Goal: Task Accomplishment & Management: Use online tool/utility

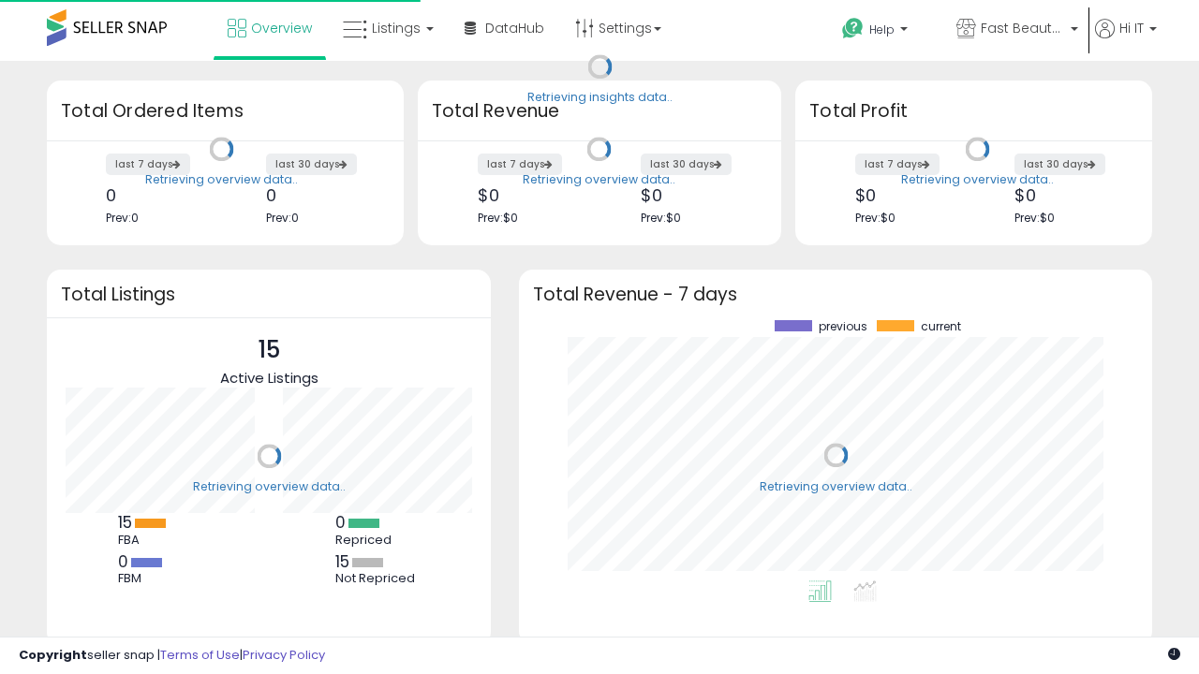
scroll to position [260, 596]
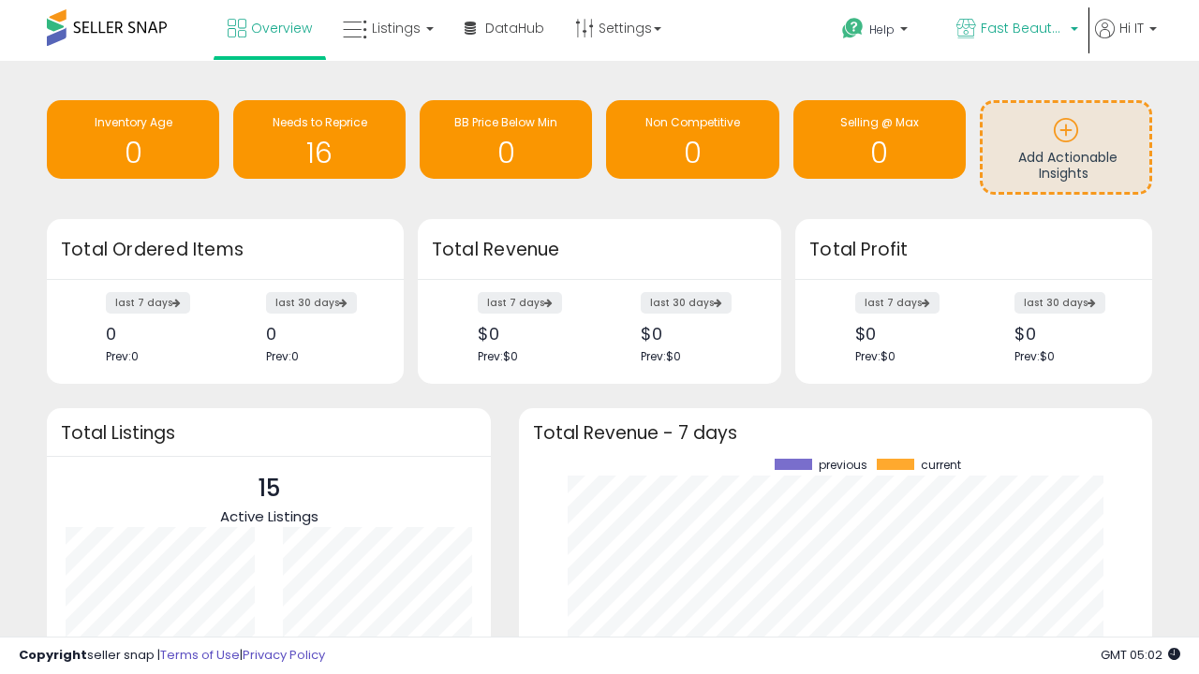
click at [1015, 30] on span "Fast Beauty ([GEOGRAPHIC_DATA])" at bounding box center [1022, 28] width 84 height 19
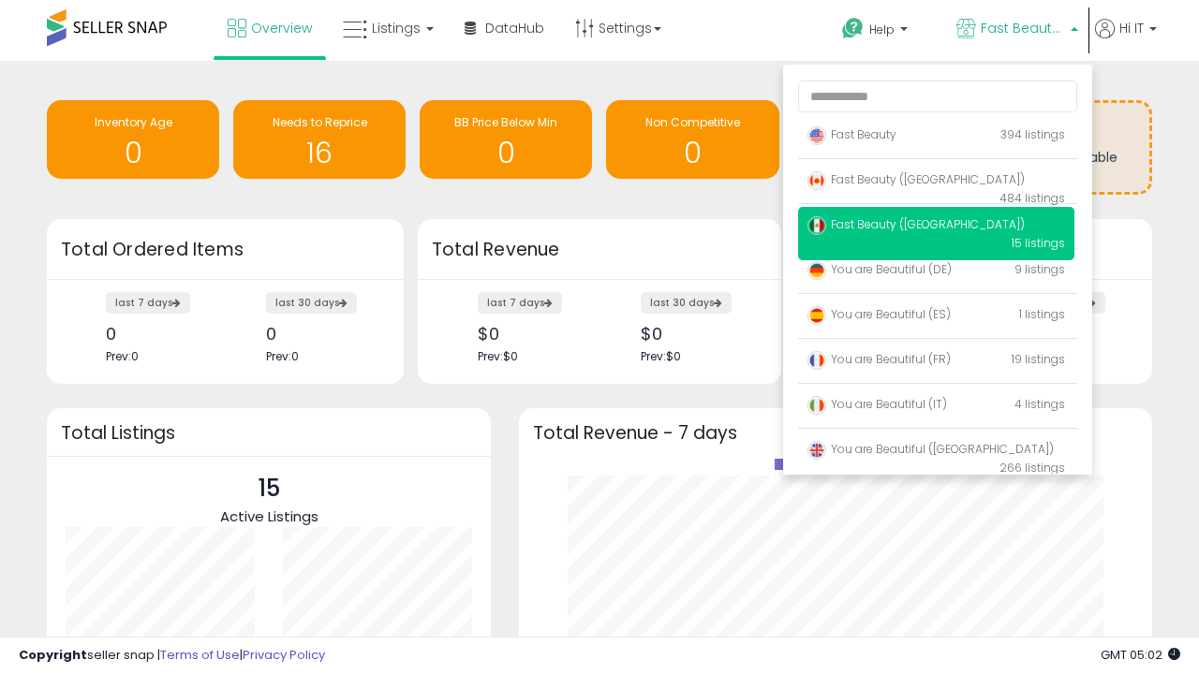
click at [935, 138] on p "Fast Beauty 394 listings" at bounding box center [936, 135] width 276 height 37
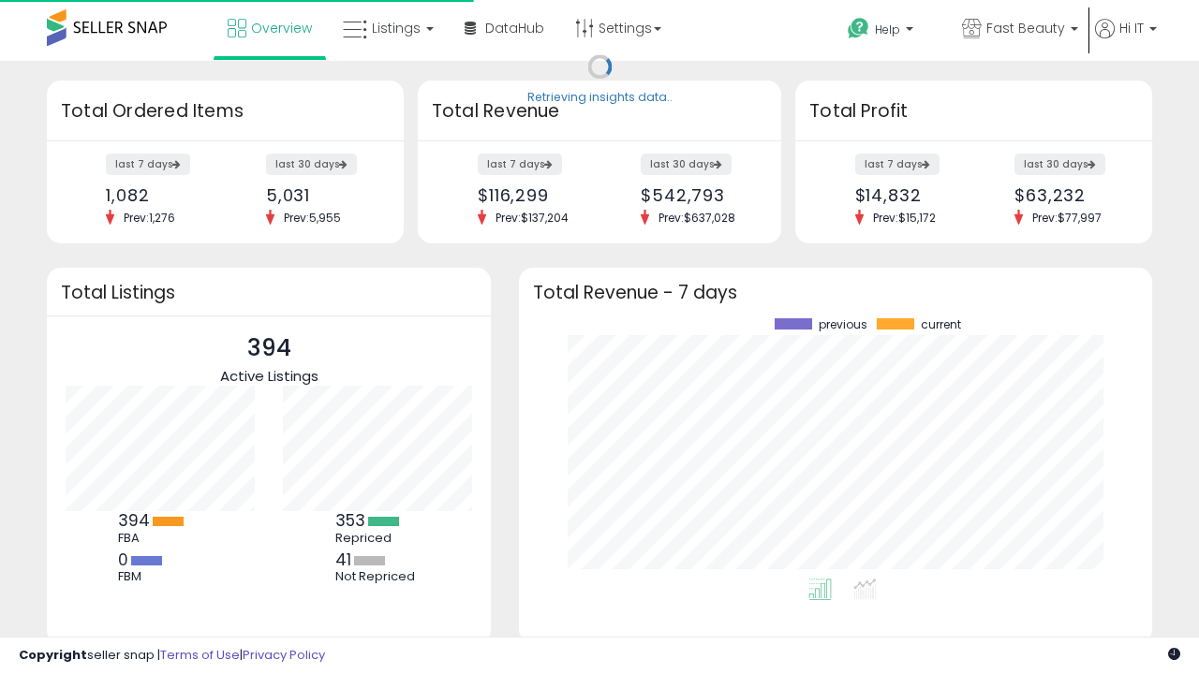
scroll to position [260, 596]
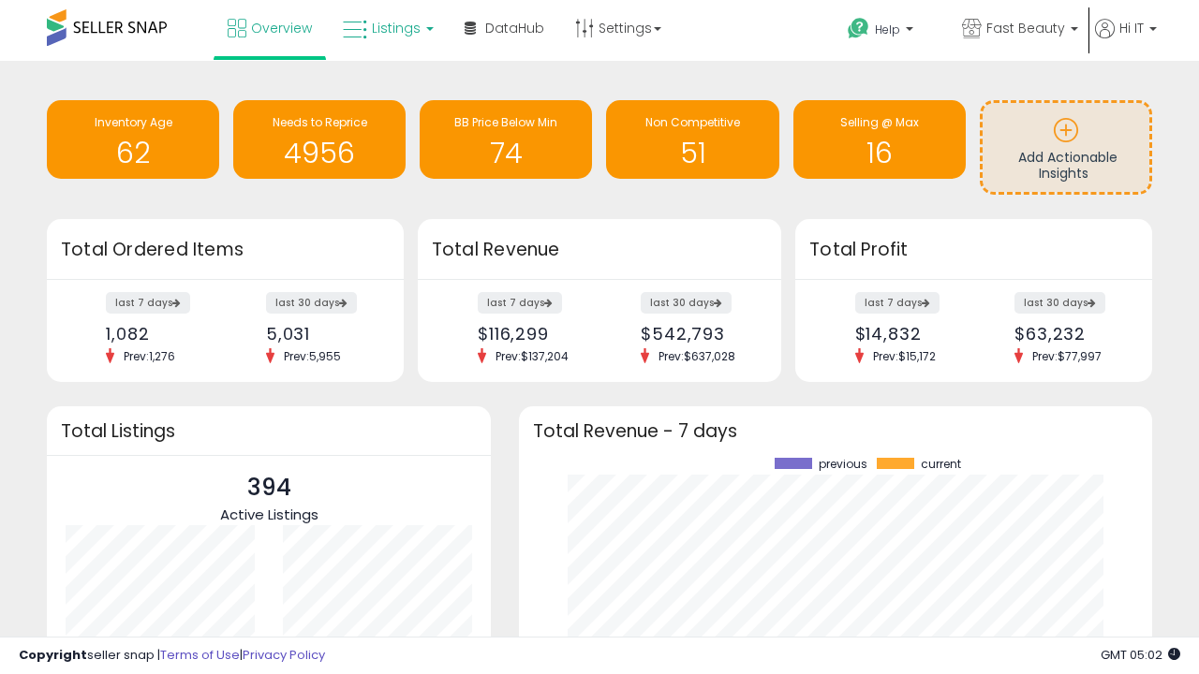
click at [386, 28] on span "Listings" at bounding box center [396, 28] width 49 height 19
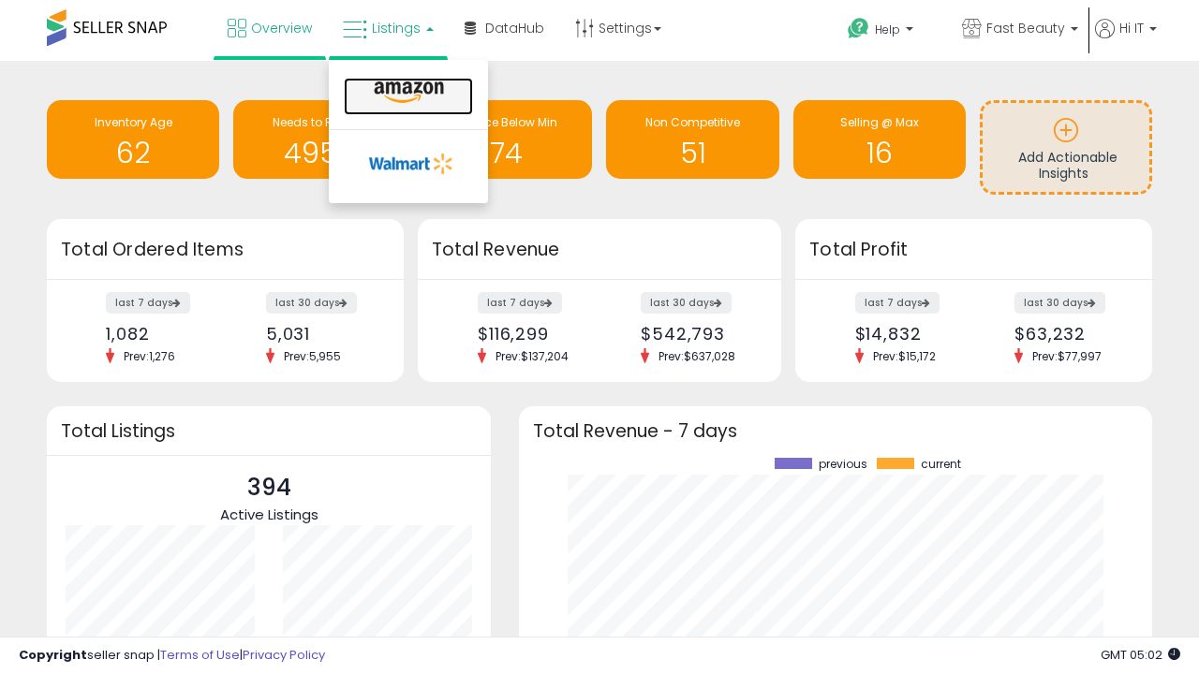
click at [406, 93] on icon at bounding box center [408, 93] width 81 height 24
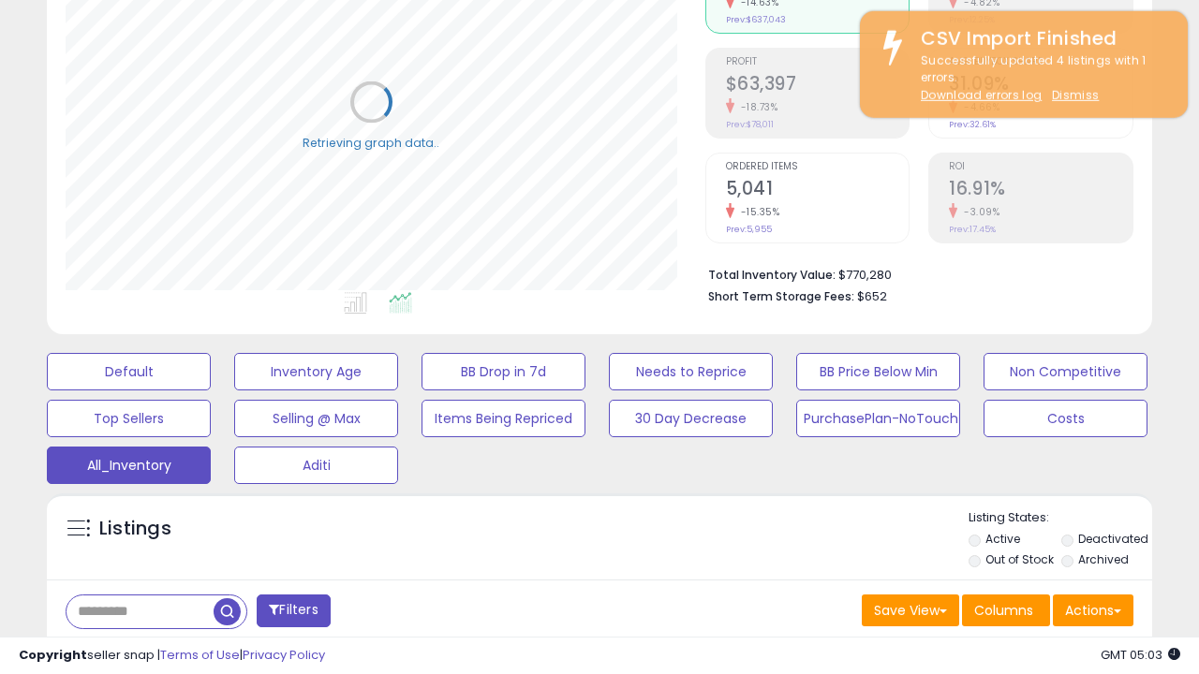
scroll to position [559, 0]
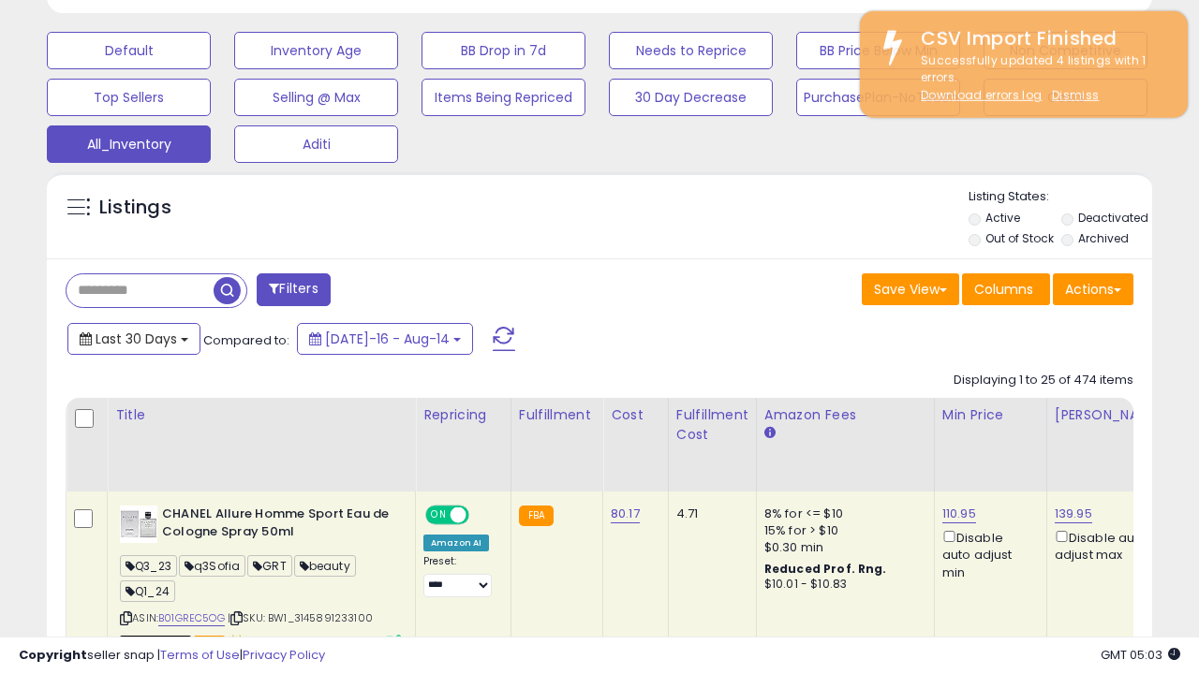
click at [133, 337] on span "Last 30 Days" at bounding box center [136, 339] width 81 height 19
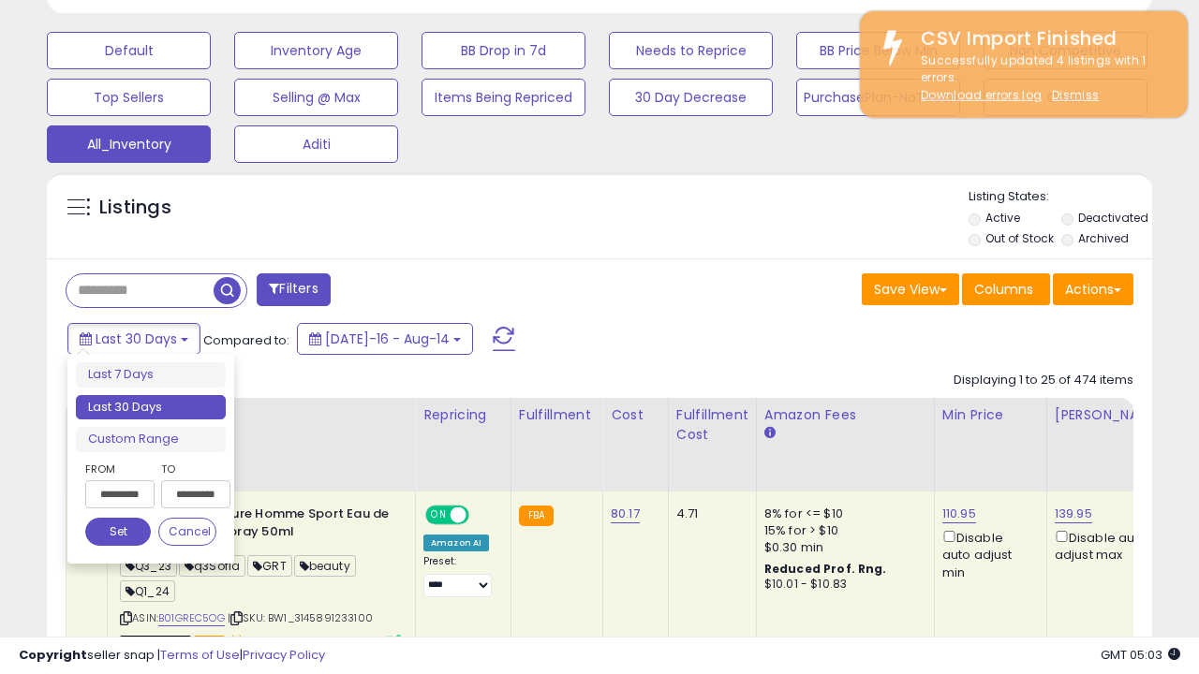
click at [151, 407] on li "Last 30 Days" at bounding box center [151, 407] width 150 height 25
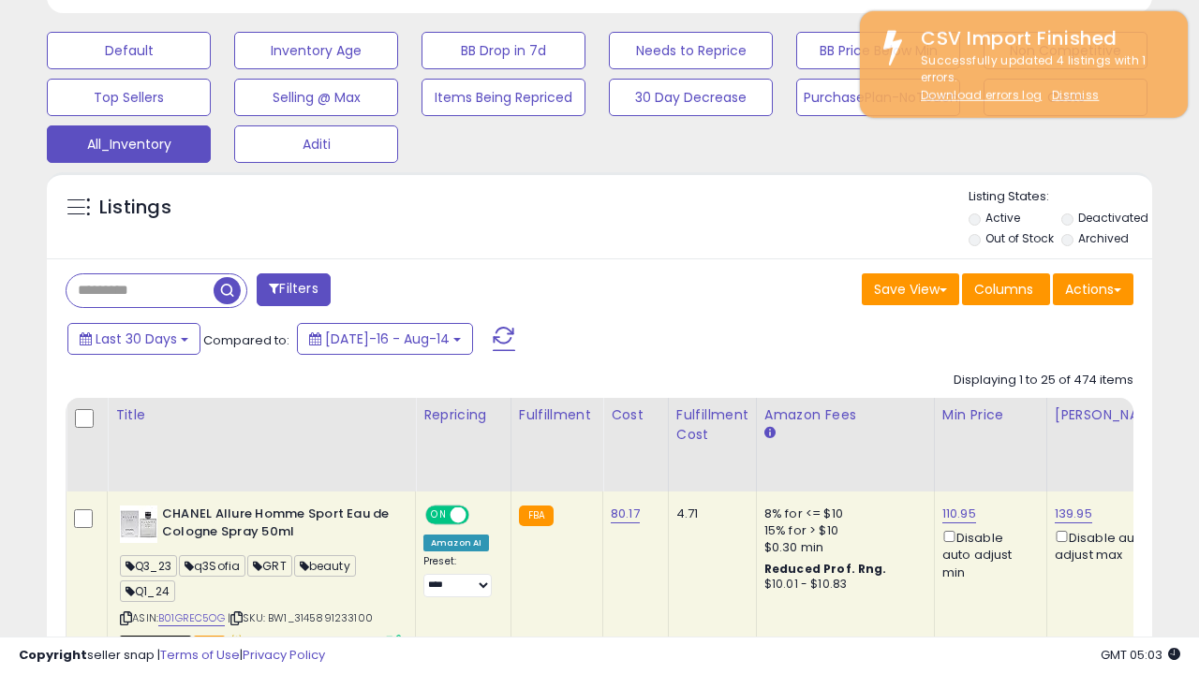
scroll to position [384, 639]
click at [1093, 287] on button "Actions" at bounding box center [1092, 289] width 81 height 32
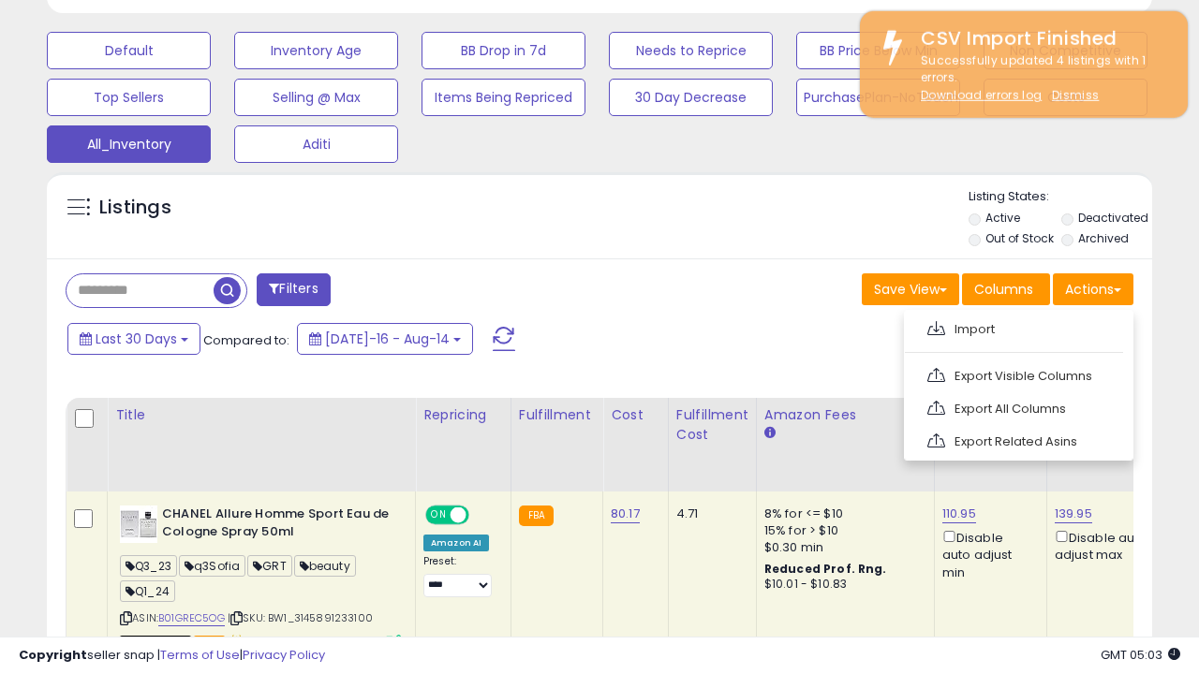
click at [1016, 406] on link "Export All Columns" at bounding box center [1016, 408] width 205 height 29
